Goal: Communication & Community: Answer question/provide support

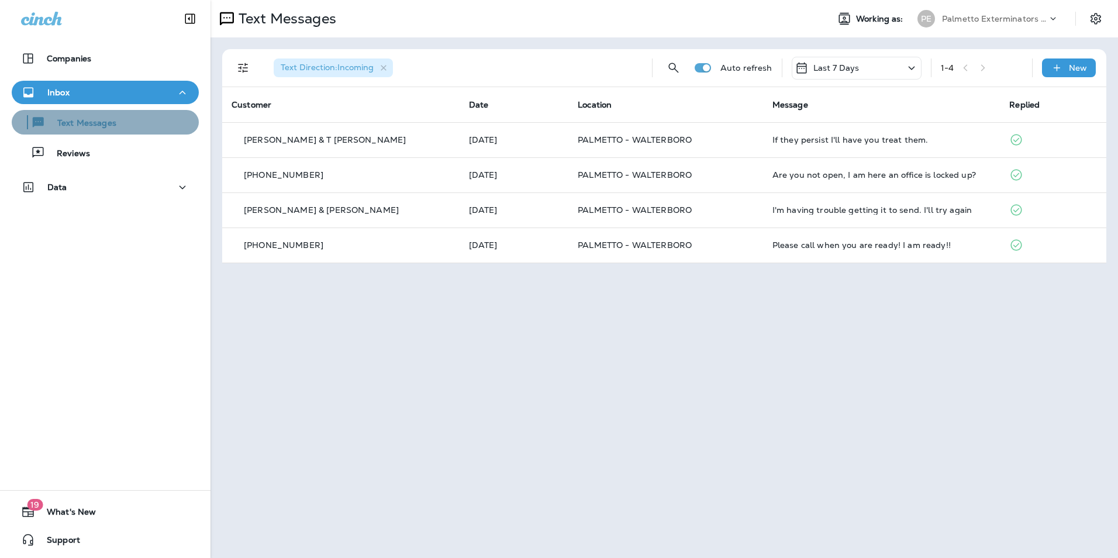
click at [163, 124] on div "Text Messages" at bounding box center [105, 122] width 178 height 18
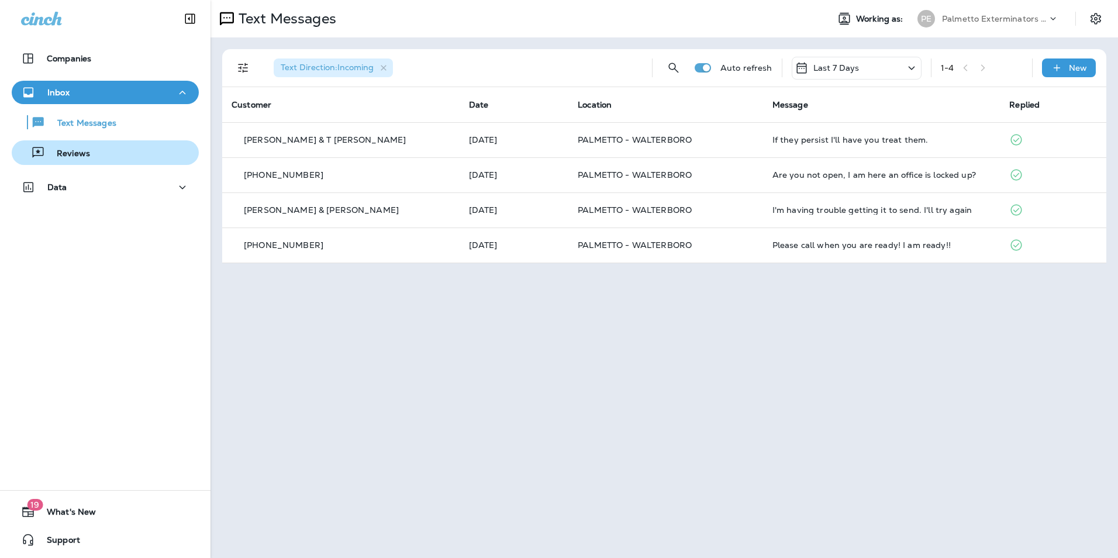
click at [138, 150] on div "Reviews" at bounding box center [105, 153] width 178 height 18
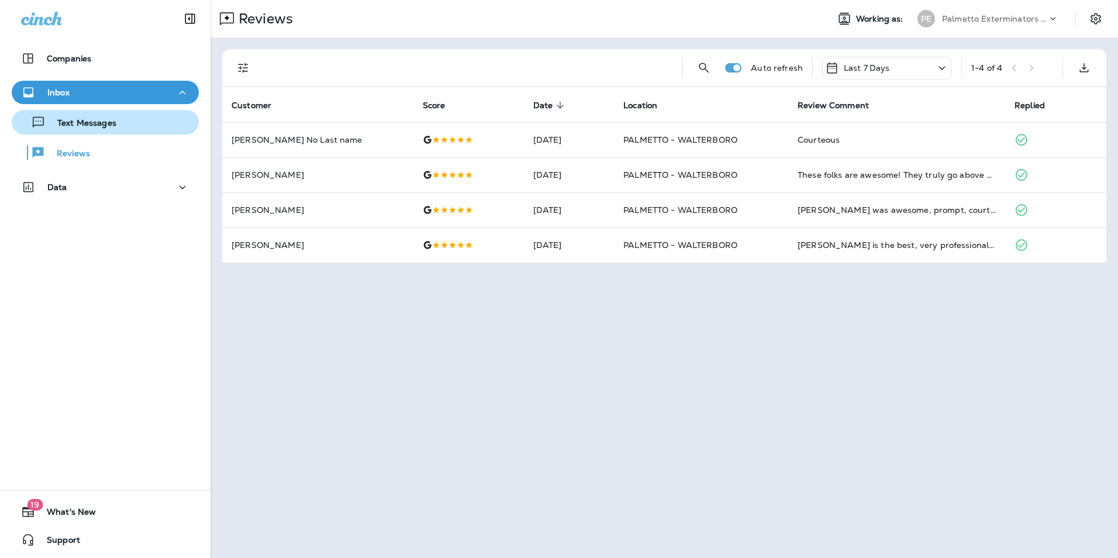
click at [132, 130] on div "Text Messages" at bounding box center [105, 122] width 178 height 18
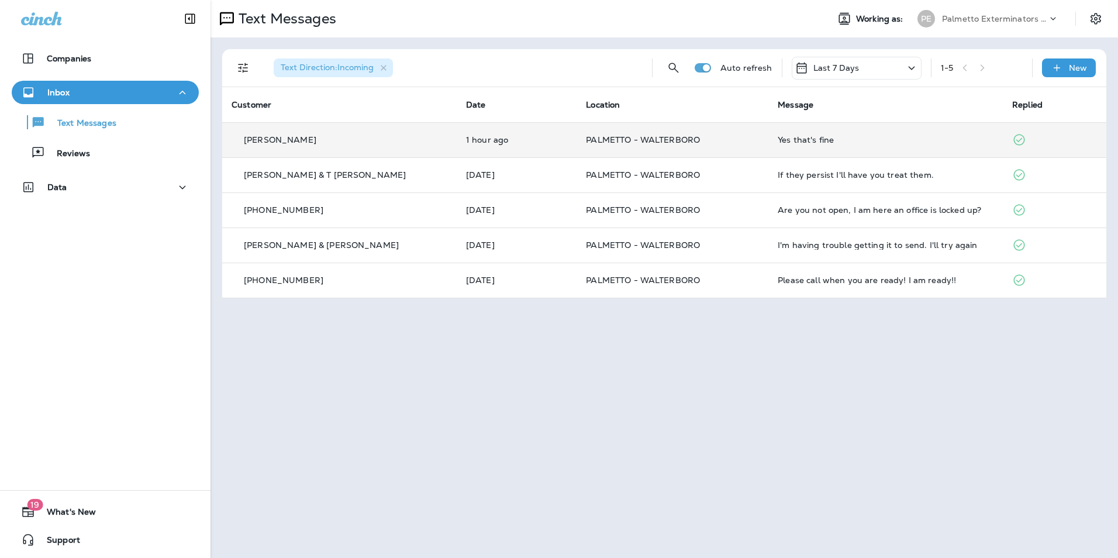
click at [795, 145] on td "Yes that's fine" at bounding box center [886, 139] width 235 height 35
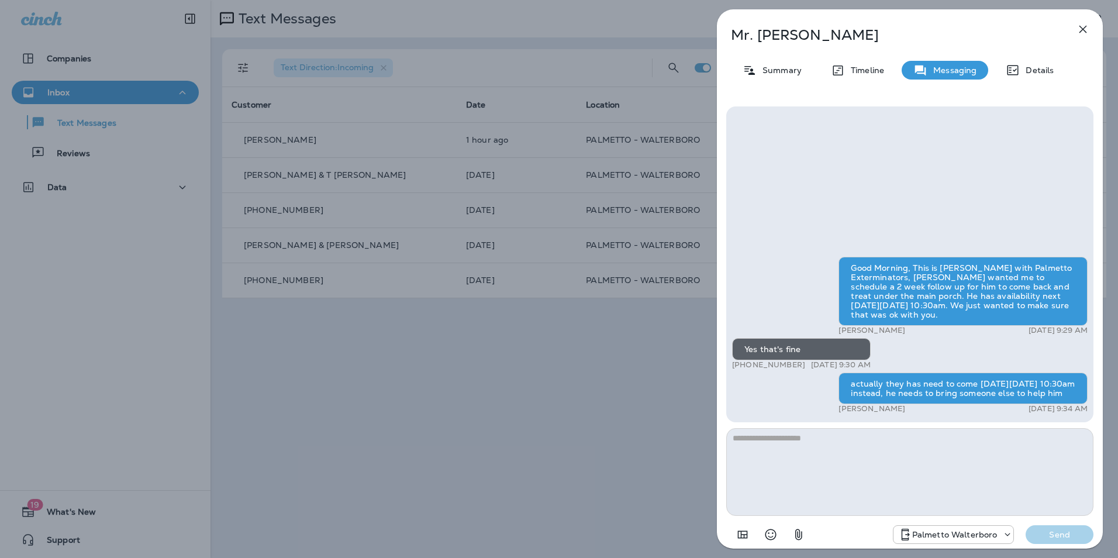
click at [1083, 32] on icon "button" at bounding box center [1083, 29] width 14 height 14
